Goal: Transaction & Acquisition: Download file/media

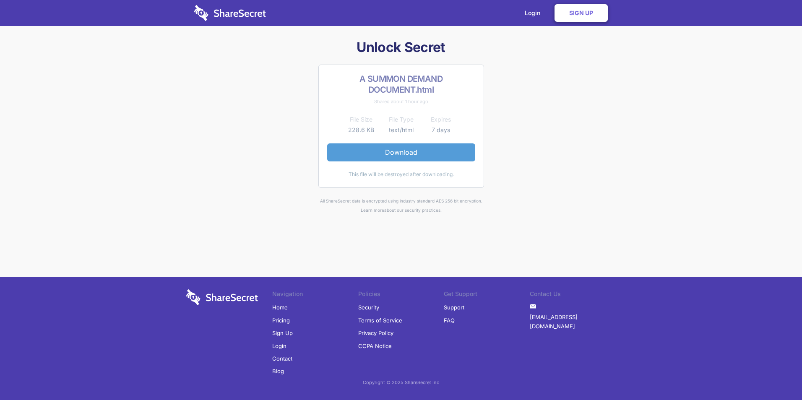
click at [409, 157] on link "Download" at bounding box center [401, 153] width 148 height 18
